Goal: Task Accomplishment & Management: Manage account settings

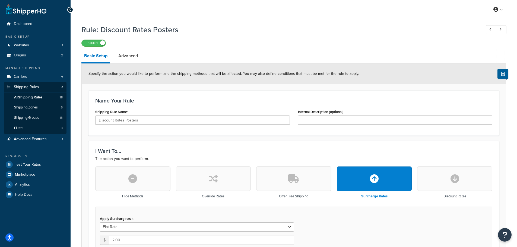
select select "SHIPPING_GROUP"
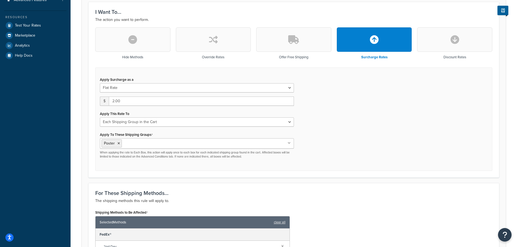
scroll to position [136, 0]
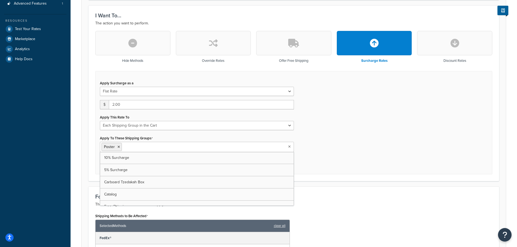
click at [289, 148] on icon at bounding box center [289, 146] width 2 height 3
click at [304, 160] on div "Apply Surcharge as a Flat Rate Percentage Flat Rate & Percentage $ 2.00 Apply T…" at bounding box center [293, 123] width 397 height 104
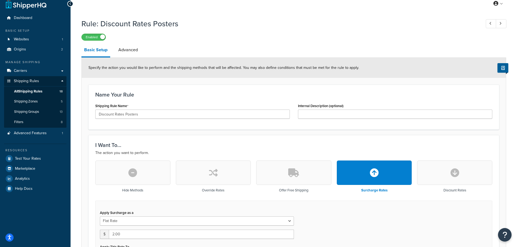
scroll to position [0, 0]
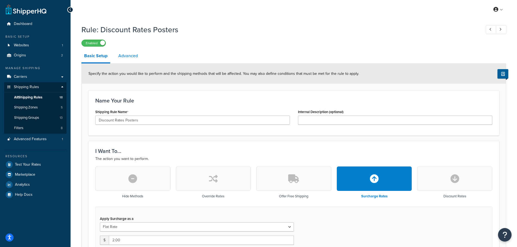
click at [130, 58] on link "Advanced" at bounding box center [128, 55] width 25 height 13
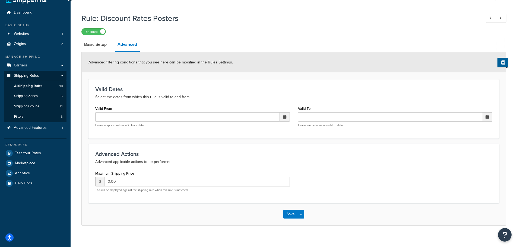
scroll to position [18, 0]
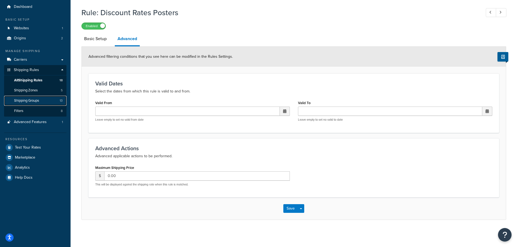
click at [42, 100] on link "Shipping Groups 13" at bounding box center [35, 101] width 62 height 10
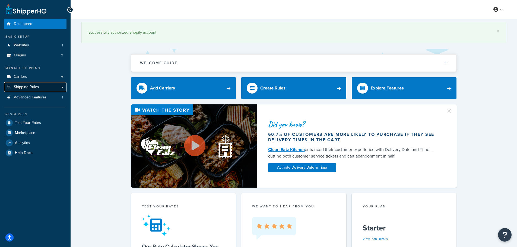
click at [33, 86] on span "Shipping Rules" at bounding box center [26, 87] width 25 height 5
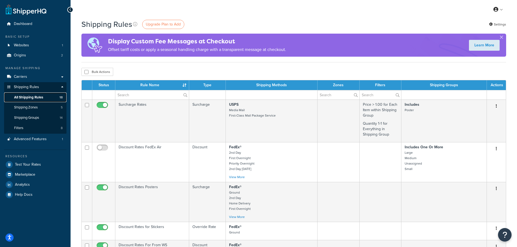
click at [34, 98] on span "All Shipping Rules" at bounding box center [28, 97] width 29 height 5
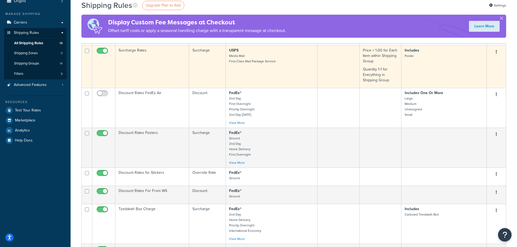
scroll to position [81, 0]
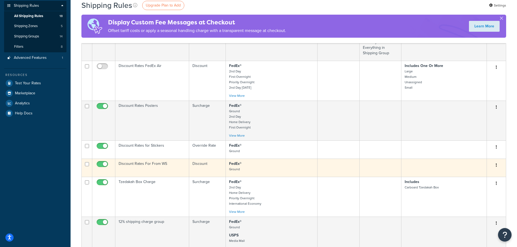
click at [137, 165] on td "Discount Rates For From WS" at bounding box center [152, 168] width 74 height 18
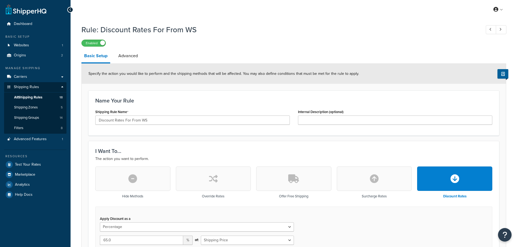
select select "PERCENTAGE"
select select "SHIPPING_GROUP"
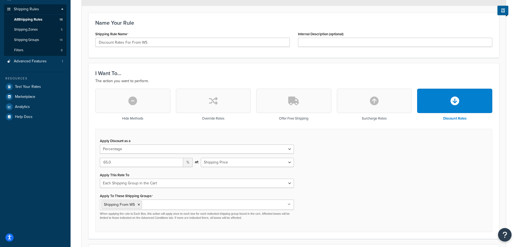
scroll to position [81, 0]
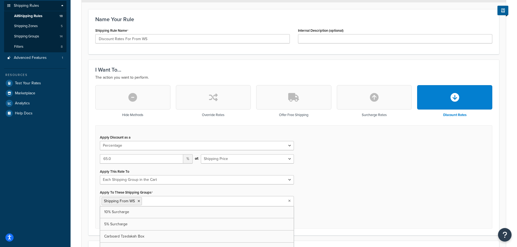
click at [289, 201] on icon at bounding box center [289, 200] width 2 height 3
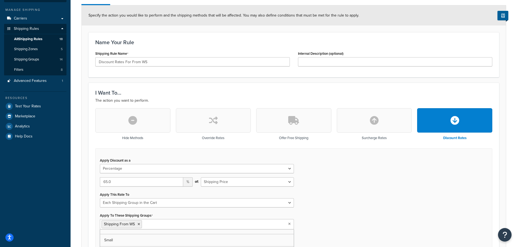
scroll to position [0, 0]
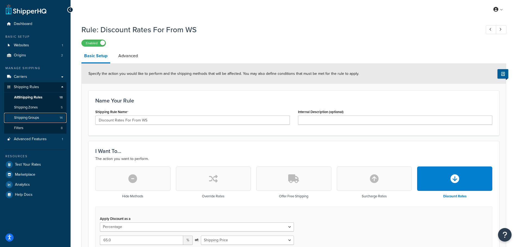
click at [33, 119] on span "Shipping Groups" at bounding box center [26, 118] width 25 height 5
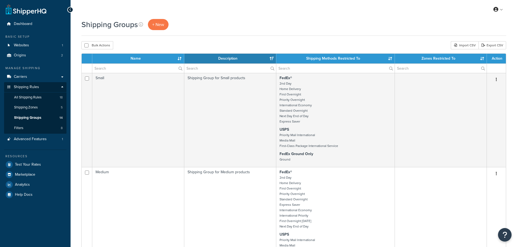
select select "15"
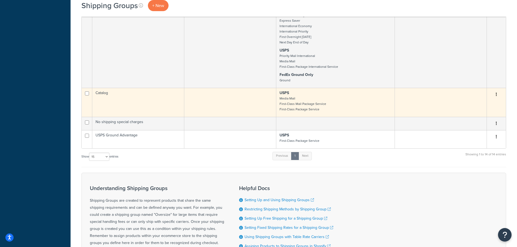
scroll to position [956, 0]
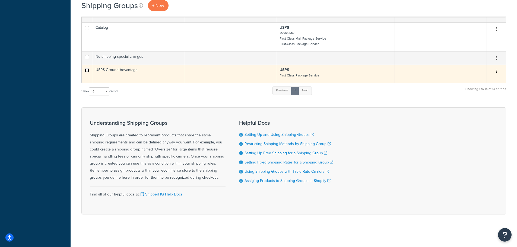
click at [87, 70] on input "checkbox" at bounding box center [87, 70] width 4 height 4
checkbox input "true"
click at [496, 72] on icon "button" at bounding box center [495, 71] width 1 height 4
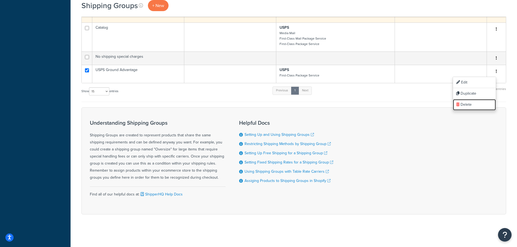
drag, startPoint x: 466, startPoint y: 103, endPoint x: 291, endPoint y: 20, distance: 193.8
click at [466, 103] on link "Delete" at bounding box center [474, 104] width 43 height 11
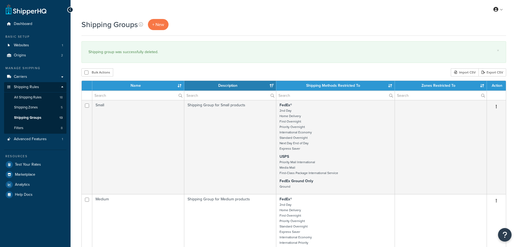
select select "15"
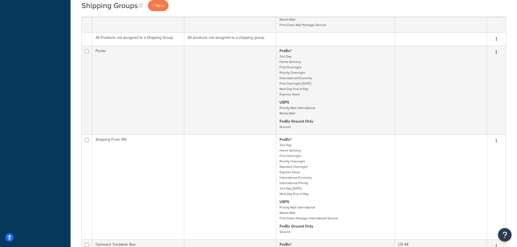
scroll to position [488, 0]
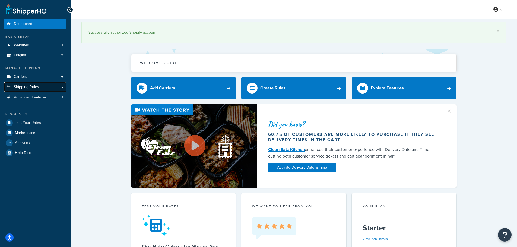
click at [28, 84] on link "Shipping Rules" at bounding box center [35, 87] width 62 height 10
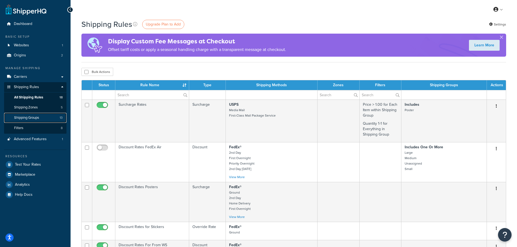
click at [29, 119] on span "Shipping Groups" at bounding box center [26, 118] width 25 height 5
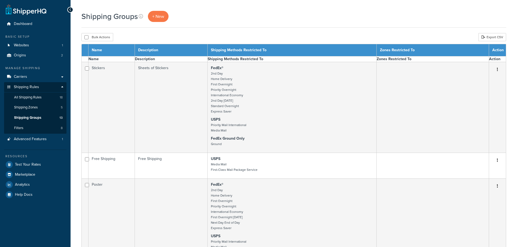
select select "15"
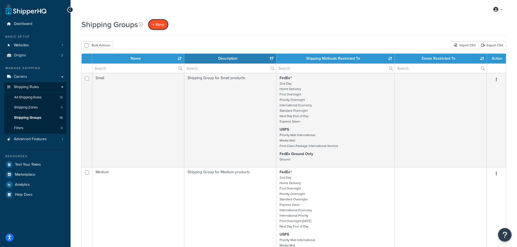
click at [163, 25] on span "+ New" at bounding box center [158, 24] width 12 height 6
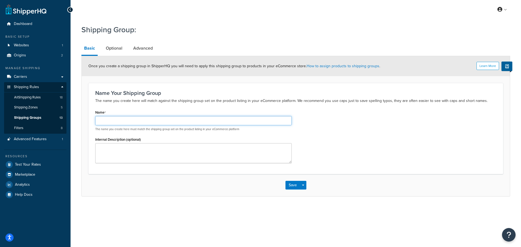
click at [149, 120] on input "Name" at bounding box center [193, 120] width 196 height 9
paste input "USPS Advantage"
type input "USPS Advantage"
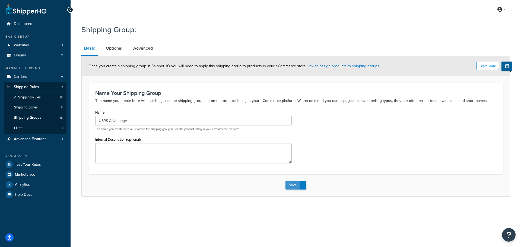
click at [296, 187] on button "Save" at bounding box center [292, 185] width 15 height 9
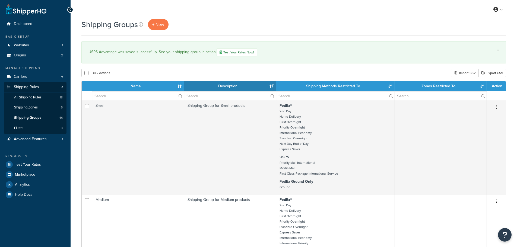
select select "15"
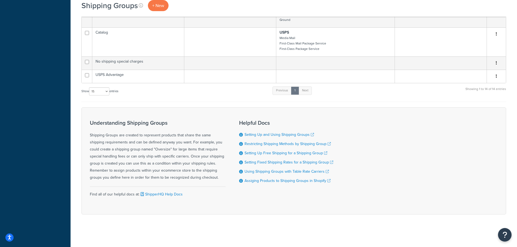
scroll to position [870, 0]
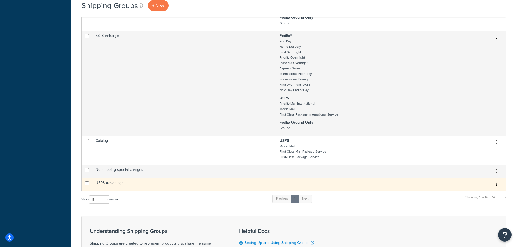
click at [124, 184] on td "USPS Advantage" at bounding box center [138, 184] width 92 height 13
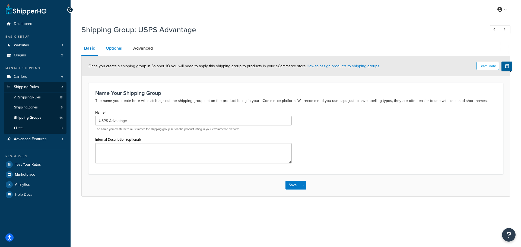
click at [110, 46] on link "Optional" at bounding box center [114, 48] width 22 height 13
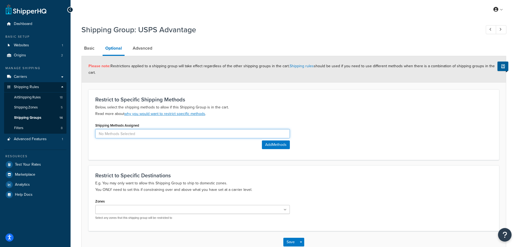
click at [125, 136] on input at bounding box center [192, 133] width 194 height 9
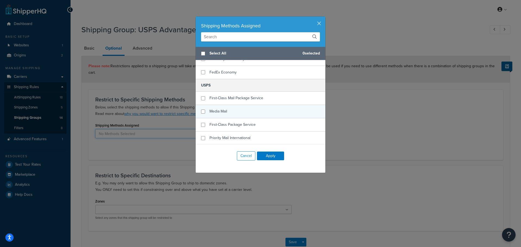
scroll to position [192, 0]
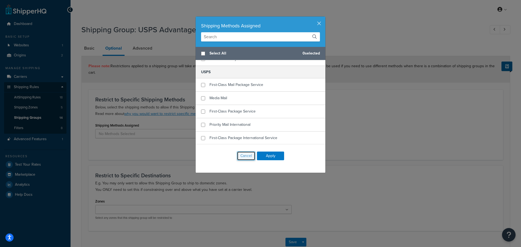
click at [242, 155] on button "Cancel" at bounding box center [246, 155] width 18 height 9
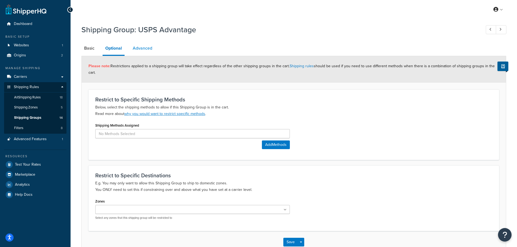
click at [142, 49] on link "Advanced" at bounding box center [142, 48] width 25 height 13
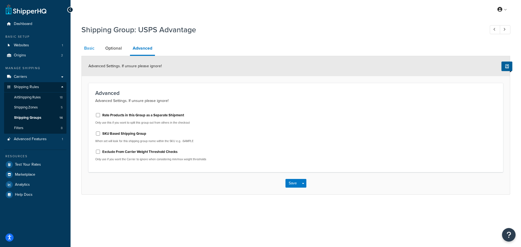
click at [93, 50] on link "Basic" at bounding box center [89, 48] width 16 height 13
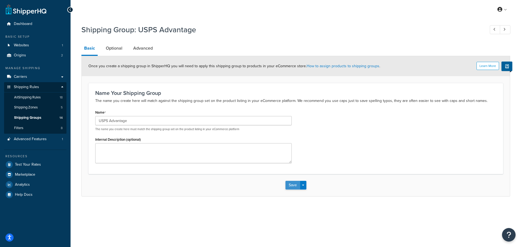
click at [296, 189] on button "Save" at bounding box center [292, 185] width 15 height 9
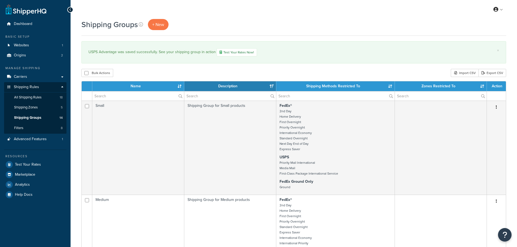
select select "15"
click at [41, 100] on link "All Shipping Rules 18" at bounding box center [35, 97] width 62 height 10
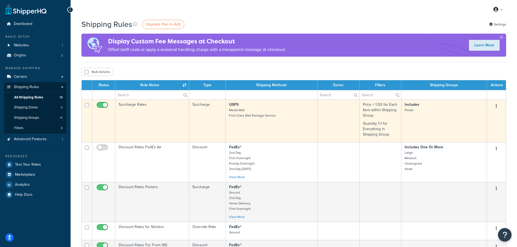
click at [142, 105] on td "Surcharge Rates" at bounding box center [152, 121] width 74 height 43
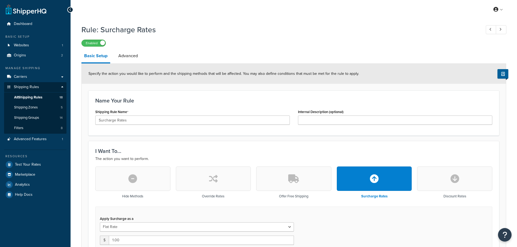
select select "CART"
click at [22, 99] on span "All Shipping Rules" at bounding box center [28, 97] width 28 height 5
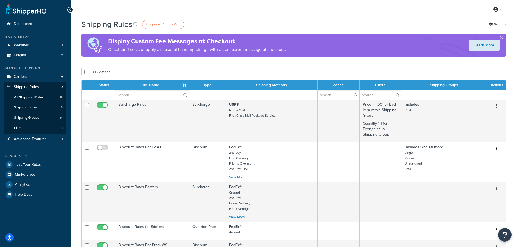
click at [501, 39] on button "button" at bounding box center [500, 38] width 1 height 1
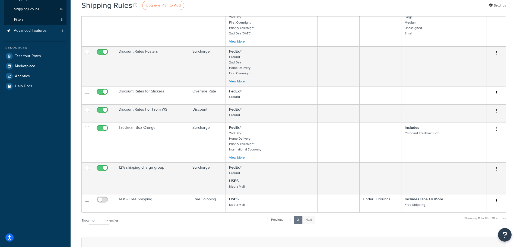
scroll to position [136, 0]
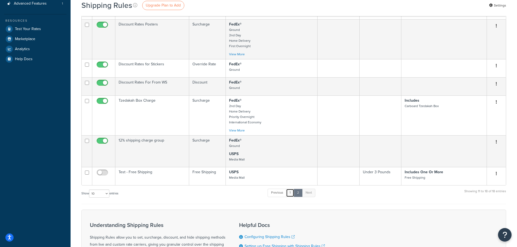
click at [288, 193] on link "1" at bounding box center [290, 193] width 8 height 8
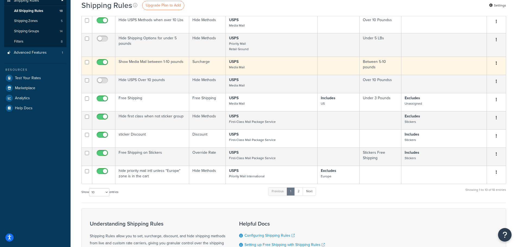
scroll to position [0, 0]
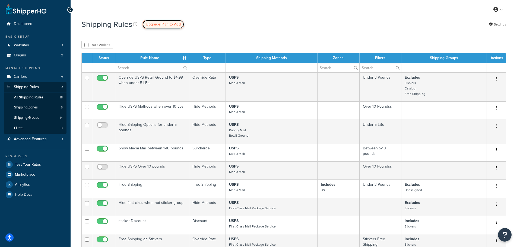
click at [172, 26] on span "Upgrade Plan to Add" at bounding box center [163, 24] width 35 height 6
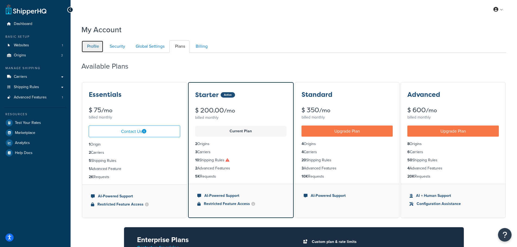
click at [98, 46] on link "Profile" at bounding box center [92, 46] width 22 height 12
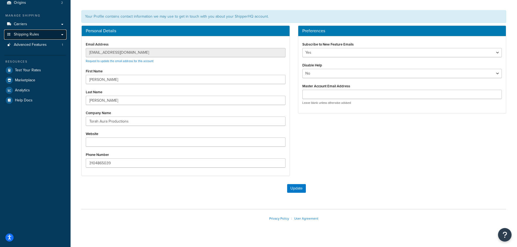
click at [30, 36] on span "Shipping Rules" at bounding box center [26, 34] width 25 height 5
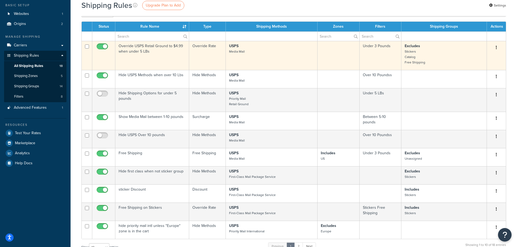
scroll to position [136, 0]
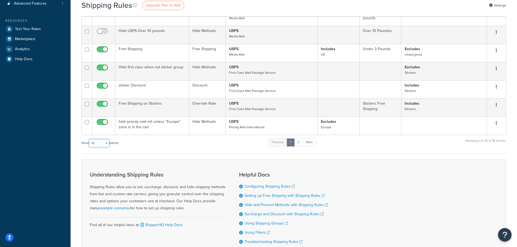
click at [107, 143] on select "10 15 25 50 100 1000" at bounding box center [99, 143] width 20 height 8
select select "15"
click at [89, 139] on select "10 15 25 50 100 1000" at bounding box center [99, 143] width 20 height 8
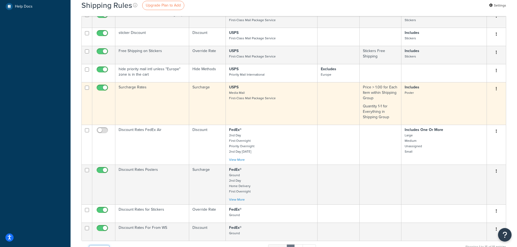
scroll to position [217, 0]
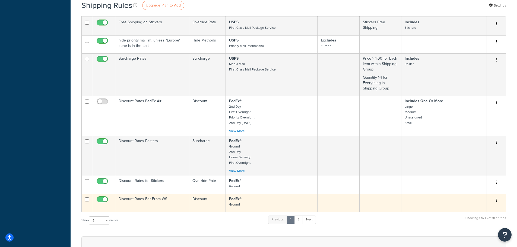
click at [138, 200] on td "Discount Rates For From WS" at bounding box center [152, 203] width 74 height 18
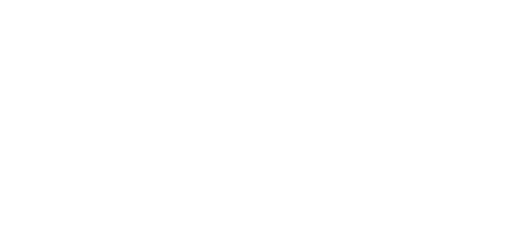
select select "PERCENTAGE"
select select "SHIPPING_GROUP"
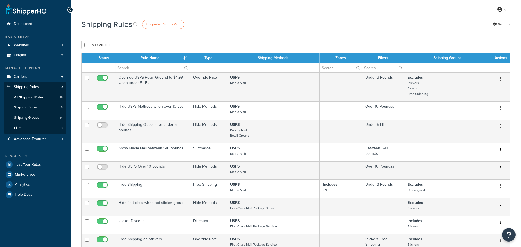
select select "15"
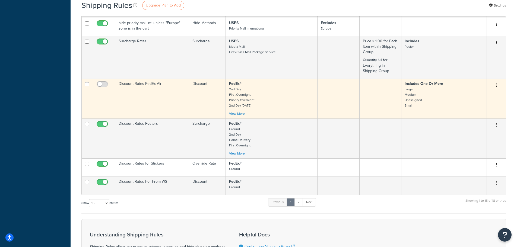
scroll to position [244, 0]
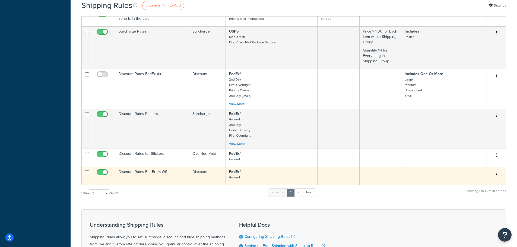
click at [147, 170] on td "Discount Rates For From WS" at bounding box center [152, 176] width 74 height 18
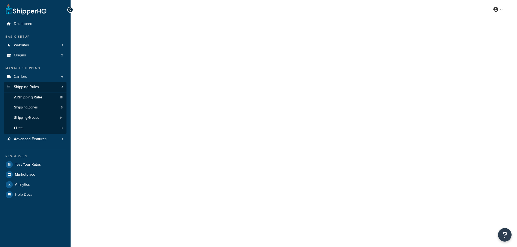
select select "PERCENTAGE"
select select "SHIPPING_GROUP"
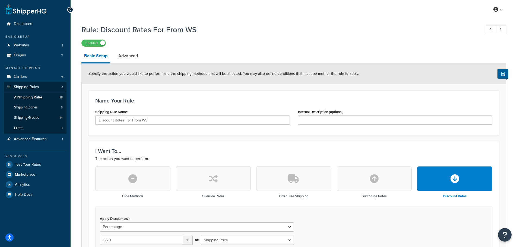
click at [69, 10] on div at bounding box center [70, 10] width 6 height 6
click at [85, 43] on label "Enabled" at bounding box center [94, 43] width 24 height 7
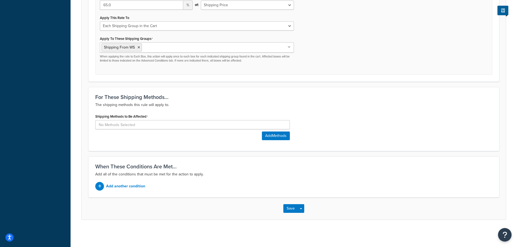
scroll to position [236, 0]
click at [296, 207] on button "Save" at bounding box center [290, 208] width 15 height 9
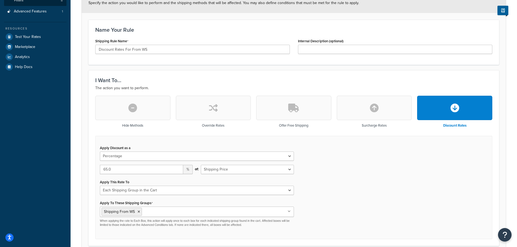
scroll to position [73, 0]
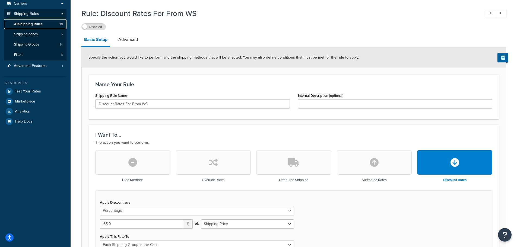
click at [31, 25] on span "All Shipping Rules" at bounding box center [28, 24] width 28 height 5
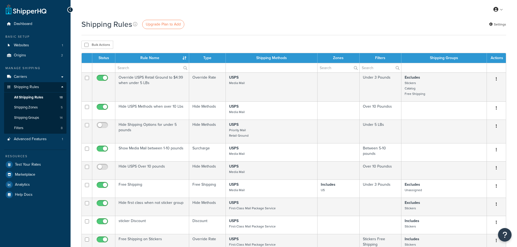
select select "15"
click at [171, 25] on span "Upgrade Plan to Add" at bounding box center [163, 24] width 35 height 6
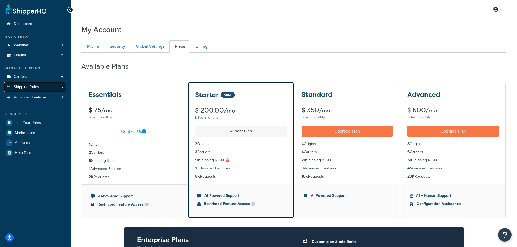
click at [28, 86] on span "Shipping Rules" at bounding box center [26, 87] width 25 height 5
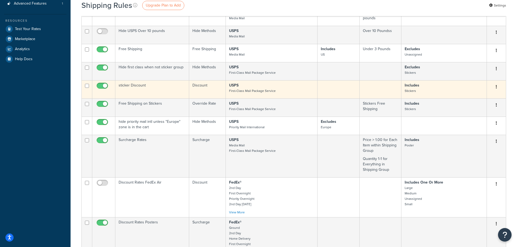
scroll to position [271, 0]
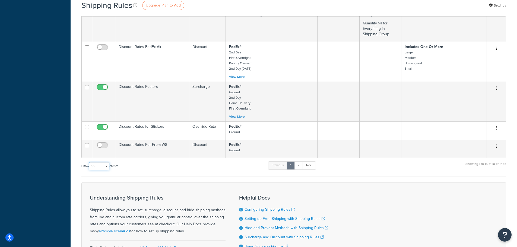
click at [106, 165] on select "10 15 25 50 100 1000" at bounding box center [99, 166] width 20 height 8
select select "25"
click at [89, 162] on select "10 15 25 50 100 1000" at bounding box center [99, 166] width 20 height 8
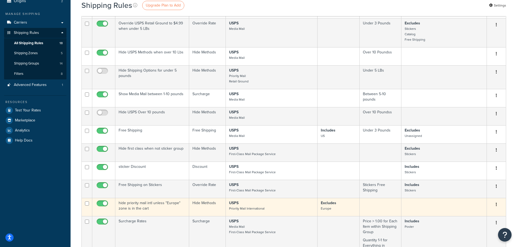
scroll to position [0, 0]
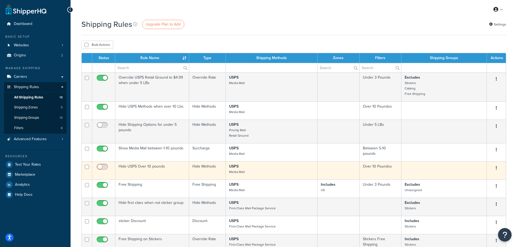
click at [106, 168] on input "checkbox" at bounding box center [102, 168] width 15 height 7
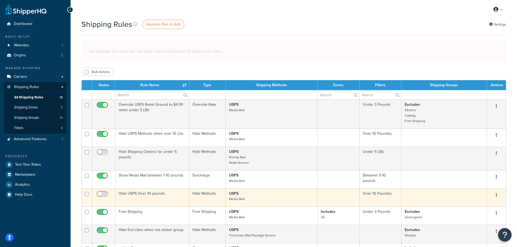
click at [103, 196] on input "checkbox" at bounding box center [102, 195] width 15 height 7
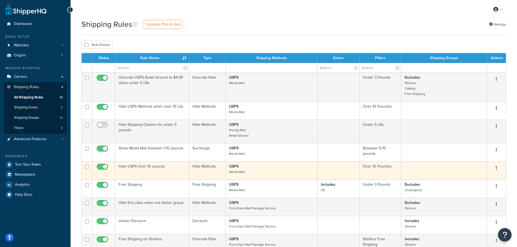
checkbox input "false"
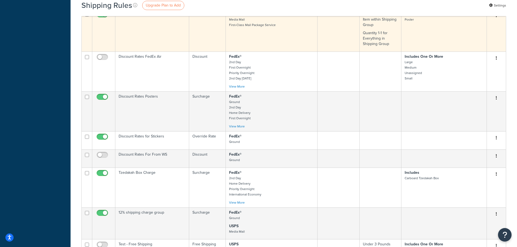
scroll to position [271, 0]
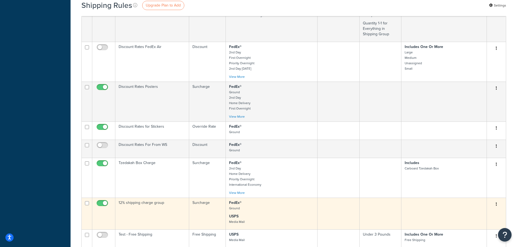
click at [141, 204] on td "12% shipping charge group" at bounding box center [152, 214] width 74 height 32
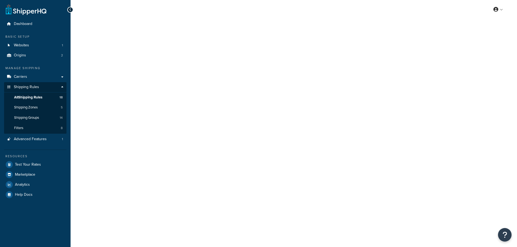
select select "PERCENTAGE"
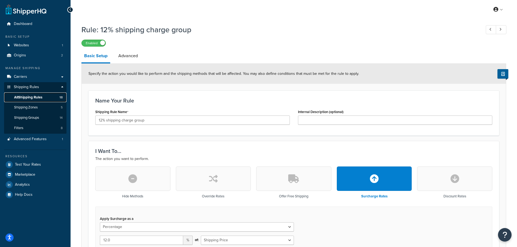
click at [34, 97] on span "All Shipping Rules" at bounding box center [28, 97] width 28 height 5
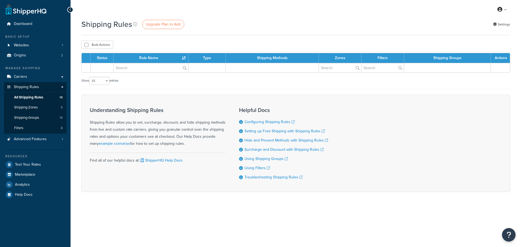
select select "25"
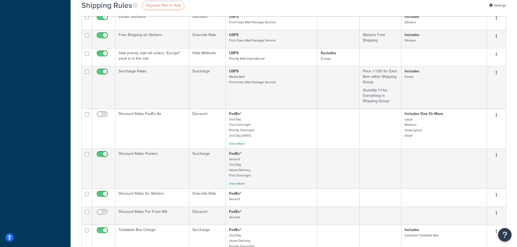
scroll to position [217, 0]
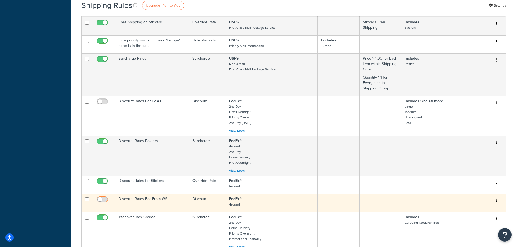
click at [105, 203] on input "checkbox" at bounding box center [102, 200] width 15 height 7
checkbox input "false"
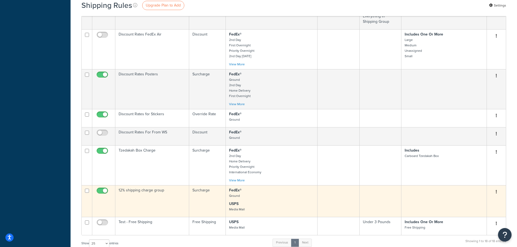
scroll to position [271, 0]
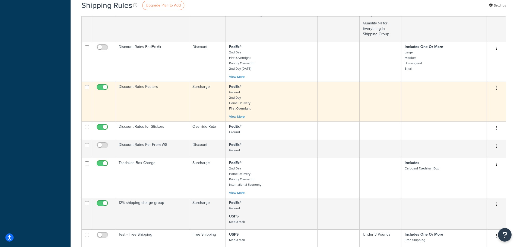
click at [148, 88] on td "Discount Rates Posters" at bounding box center [152, 102] width 74 height 40
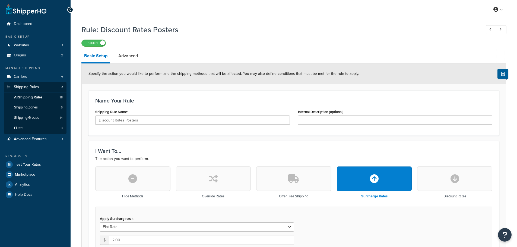
select select "SHIPPING_GROUP"
click at [124, 58] on link "Advanced" at bounding box center [128, 55] width 25 height 13
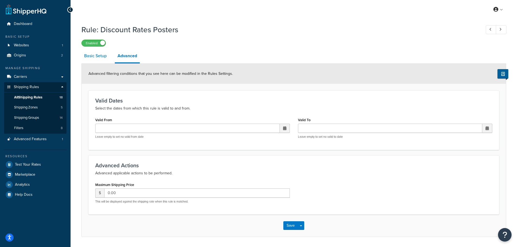
click at [101, 57] on link "Basic Setup" at bounding box center [95, 55] width 28 height 13
select select "SHIPPING_GROUP"
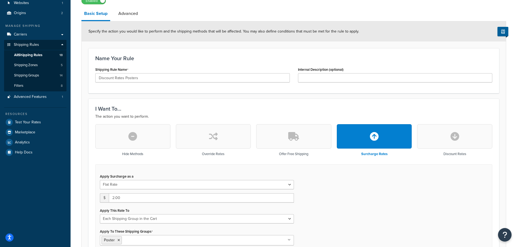
scroll to position [54, 0]
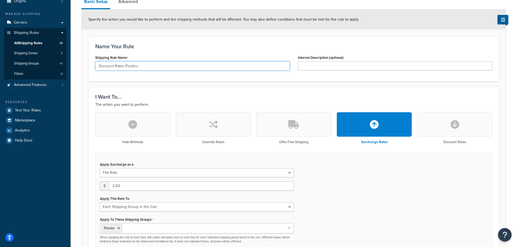
click at [155, 65] on input "Discount Rates Posters" at bounding box center [192, 65] width 194 height 9
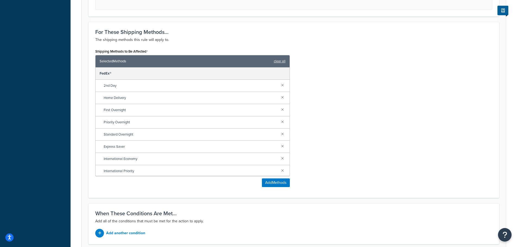
scroll to position [348, 0]
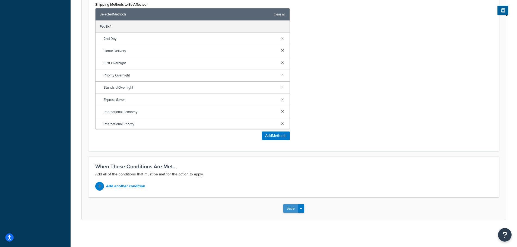
type input "Shipping surcharge posters $2.00"
click at [293, 208] on button "Save" at bounding box center [290, 208] width 15 height 9
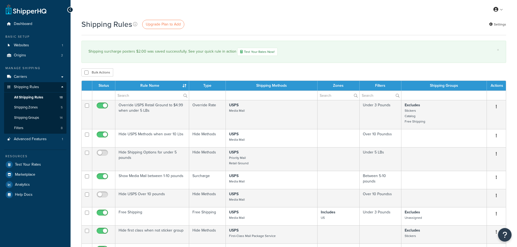
select select "25"
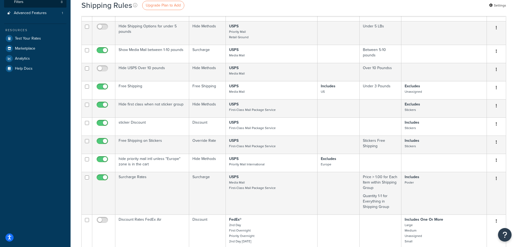
scroll to position [136, 0]
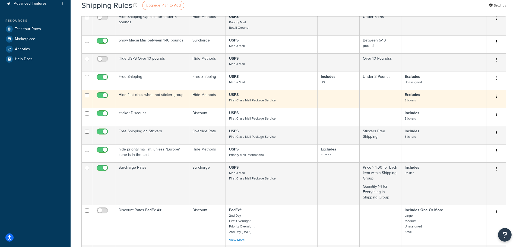
click at [151, 95] on td "Hide first class when not sticker group" at bounding box center [152, 99] width 74 height 18
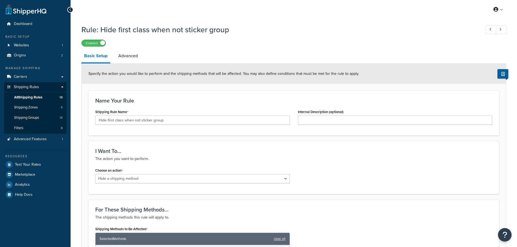
select select "HIDE"
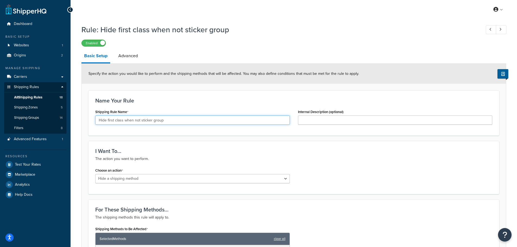
click at [163, 121] on input "Hide first class when not sticker group" at bounding box center [192, 120] width 194 height 9
type input "USPS Ground Advantage"
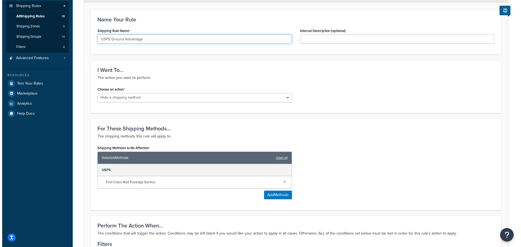
scroll to position [81, 0]
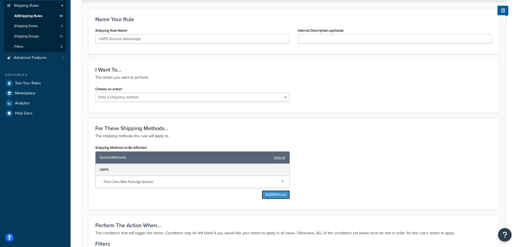
click at [270, 196] on button "Add Methods" at bounding box center [276, 194] width 28 height 9
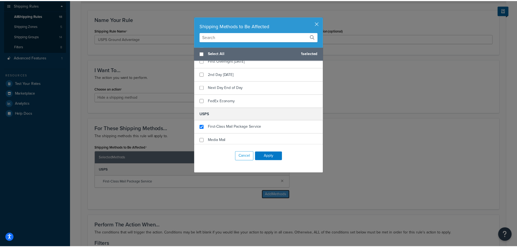
scroll to position [192, 0]
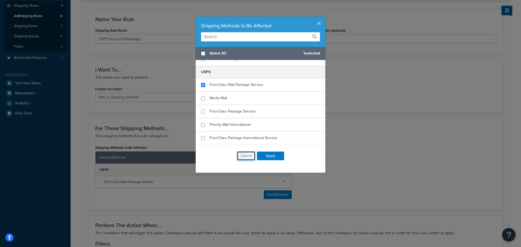
click at [249, 155] on button "Cancel" at bounding box center [246, 155] width 18 height 9
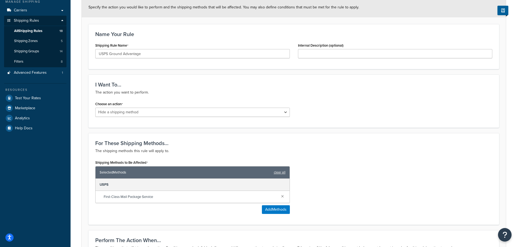
scroll to position [0, 0]
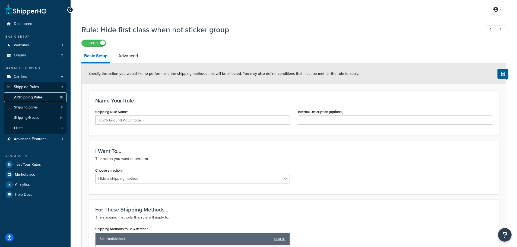
click at [24, 98] on span "All Shipping Rules" at bounding box center [28, 97] width 28 height 5
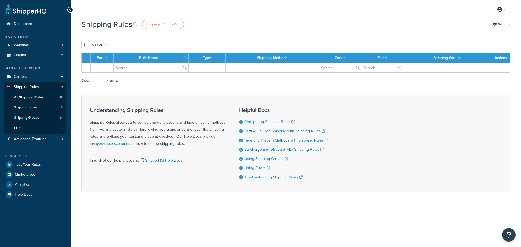
select select "25"
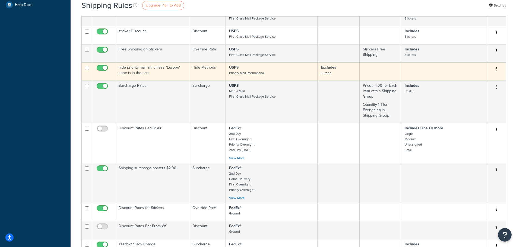
scroll to position [163, 0]
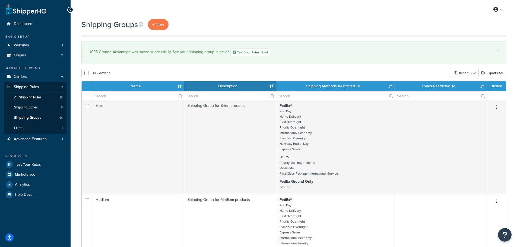
select select "15"
click at [22, 95] on span "All Shipping Rules" at bounding box center [27, 97] width 27 height 5
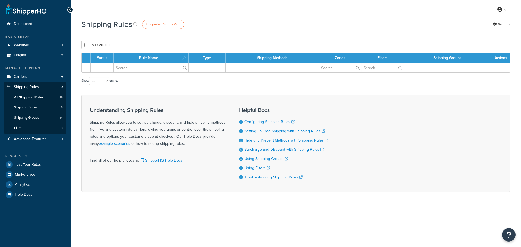
select select "25"
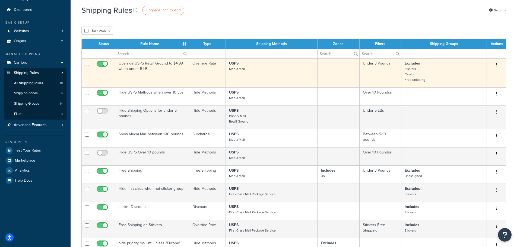
scroll to position [27, 0]
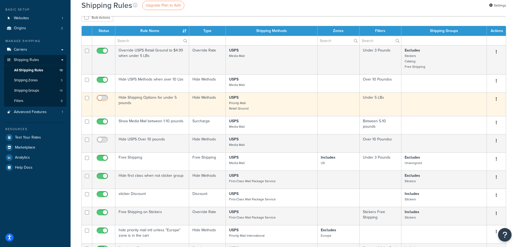
click at [107, 97] on input "checkbox" at bounding box center [102, 99] width 15 height 7
checkbox input "false"
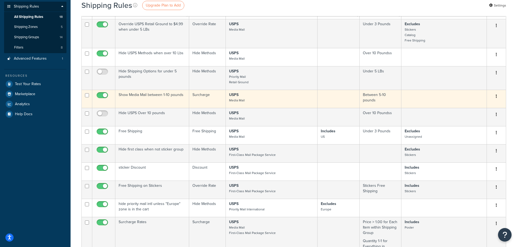
scroll to position [81, 0]
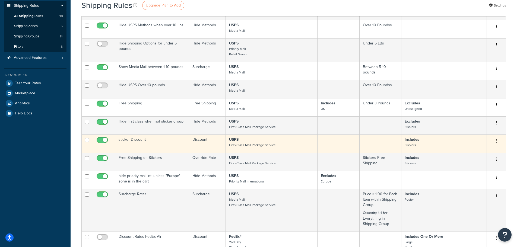
click at [139, 138] on td "sticker Discount" at bounding box center [152, 143] width 74 height 18
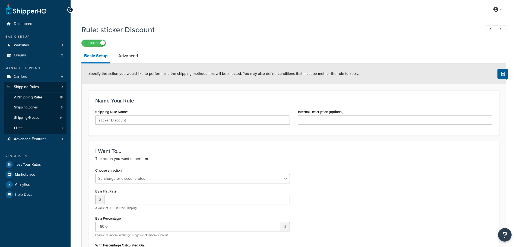
select select "SURCHARGE"
select select "SHIPPING_GROUP"
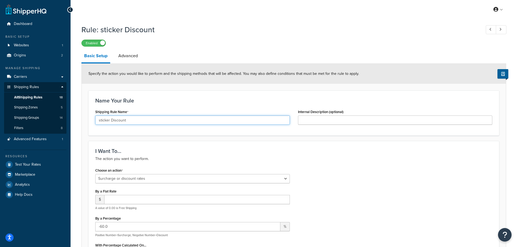
click at [134, 123] on input "sticker Discount" at bounding box center [192, 120] width 194 height 9
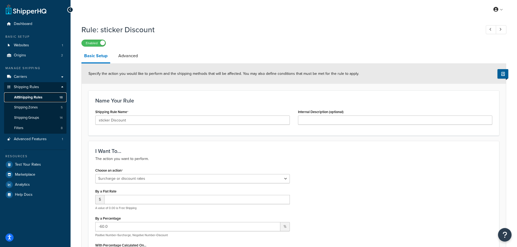
click at [34, 96] on span "All Shipping Rules" at bounding box center [28, 97] width 28 height 5
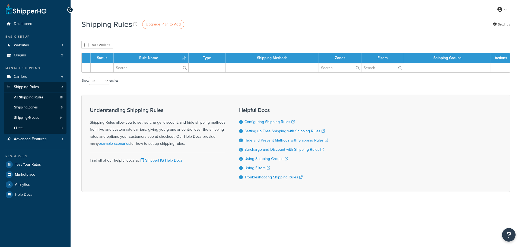
select select "25"
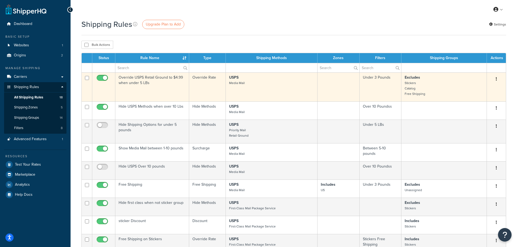
click at [140, 81] on td "Override USPS Retail Ground to $4.99 when under 5 LBs" at bounding box center [152, 86] width 74 height 29
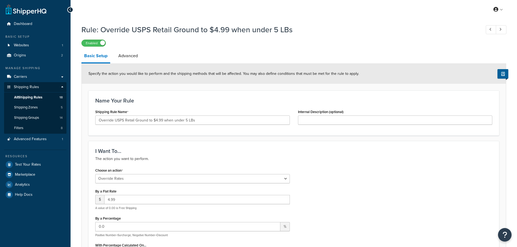
select select "OVERRIDE"
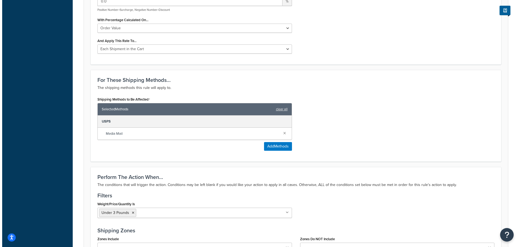
scroll to position [271, 0]
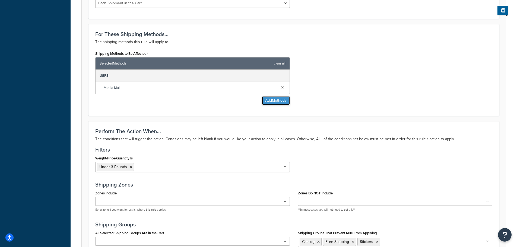
click at [271, 100] on button "Add Methods" at bounding box center [276, 100] width 28 height 9
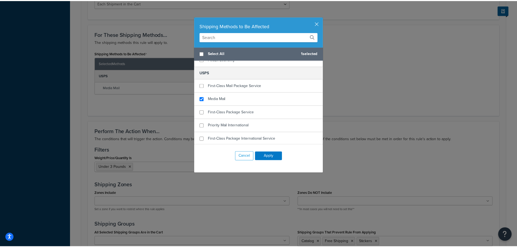
scroll to position [192, 0]
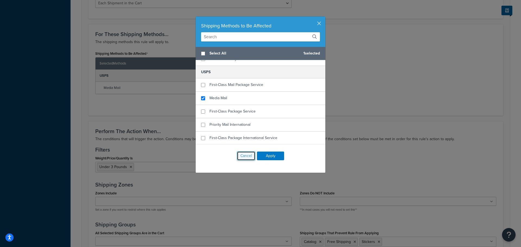
click at [246, 153] on button "Cancel" at bounding box center [246, 155] width 18 height 9
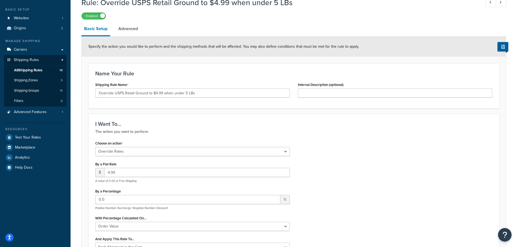
scroll to position [0, 0]
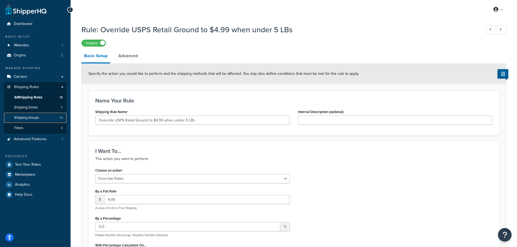
click at [32, 117] on span "Shipping Groups" at bounding box center [26, 118] width 25 height 5
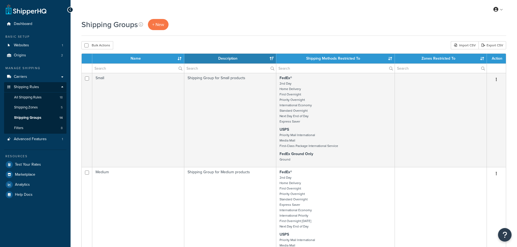
select select "15"
click at [23, 98] on span "All Shipping Rules" at bounding box center [27, 97] width 27 height 5
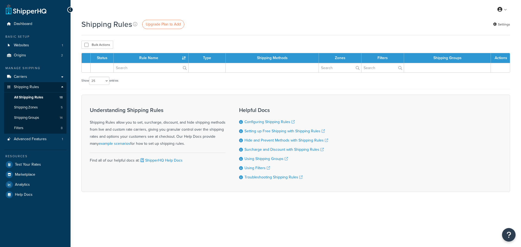
select select "25"
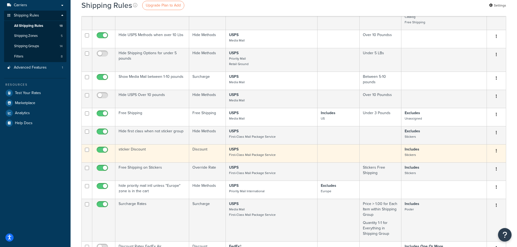
scroll to position [81, 0]
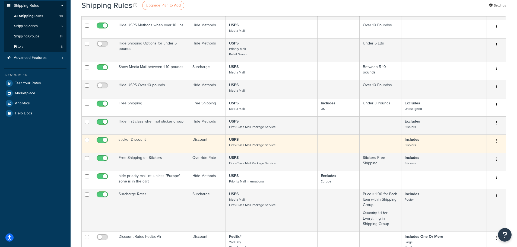
click at [134, 139] on td "sticker Discount" at bounding box center [152, 143] width 74 height 18
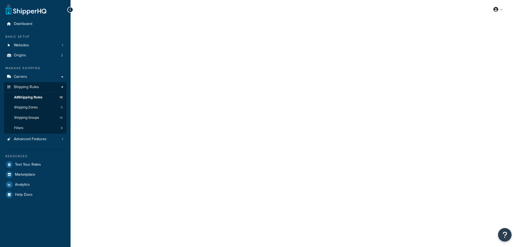
select select "SURCHARGE"
select select "SHIPPING_GROUP"
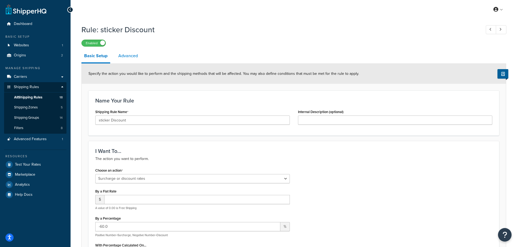
click at [130, 57] on link "Advanced" at bounding box center [128, 55] width 25 height 13
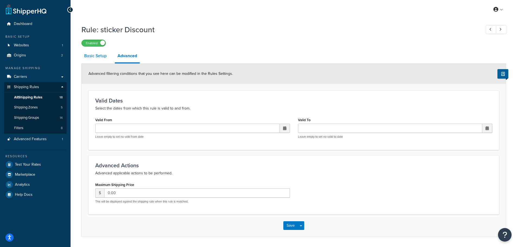
click at [90, 54] on link "Basic Setup" at bounding box center [95, 55] width 28 height 13
select select "SURCHARGE"
select select "SHIPPING_GROUP"
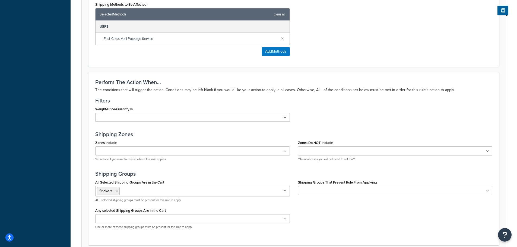
scroll to position [380, 0]
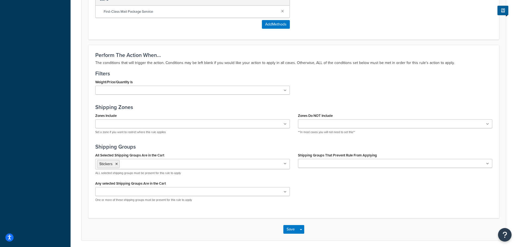
click at [267, 193] on ul at bounding box center [192, 191] width 194 height 9
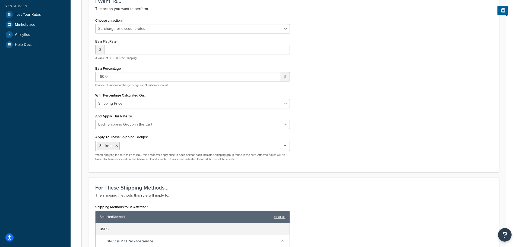
scroll to position [0, 0]
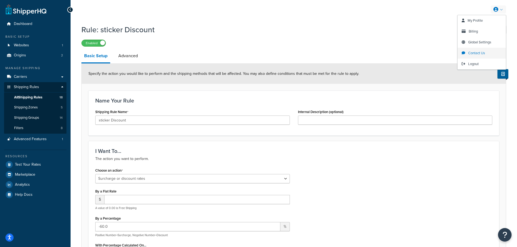
click at [481, 53] on span "Contact Us" at bounding box center [476, 52] width 17 height 5
